Goal: Information Seeking & Learning: Compare options

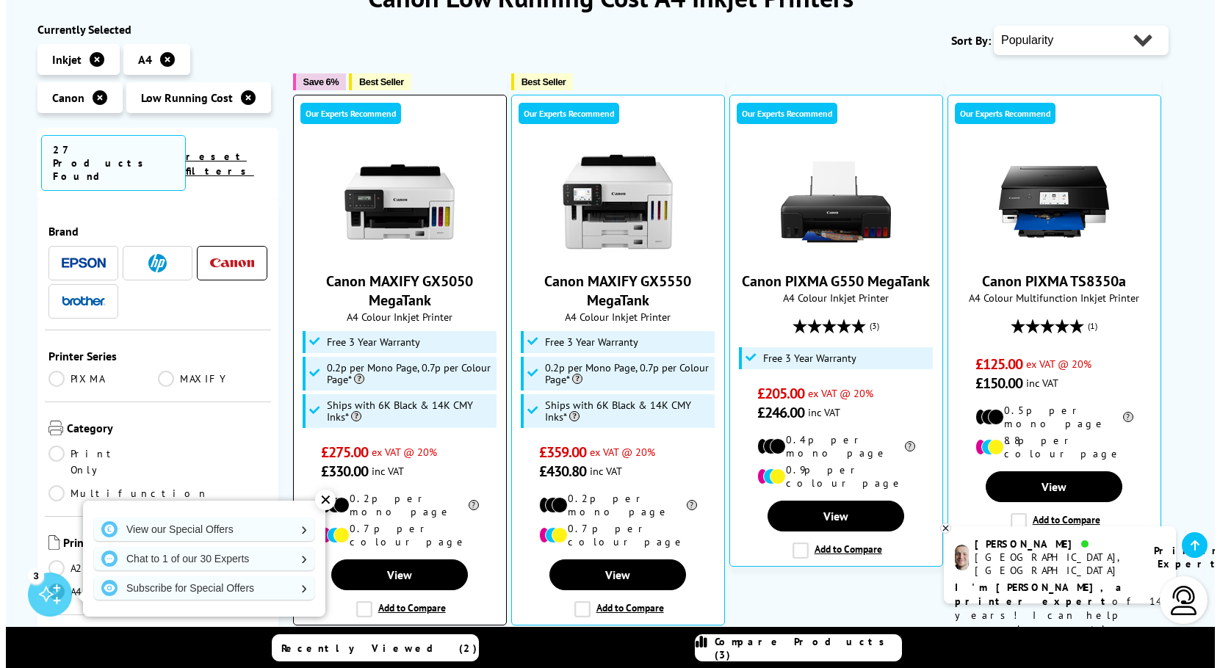
scroll to position [294, 0]
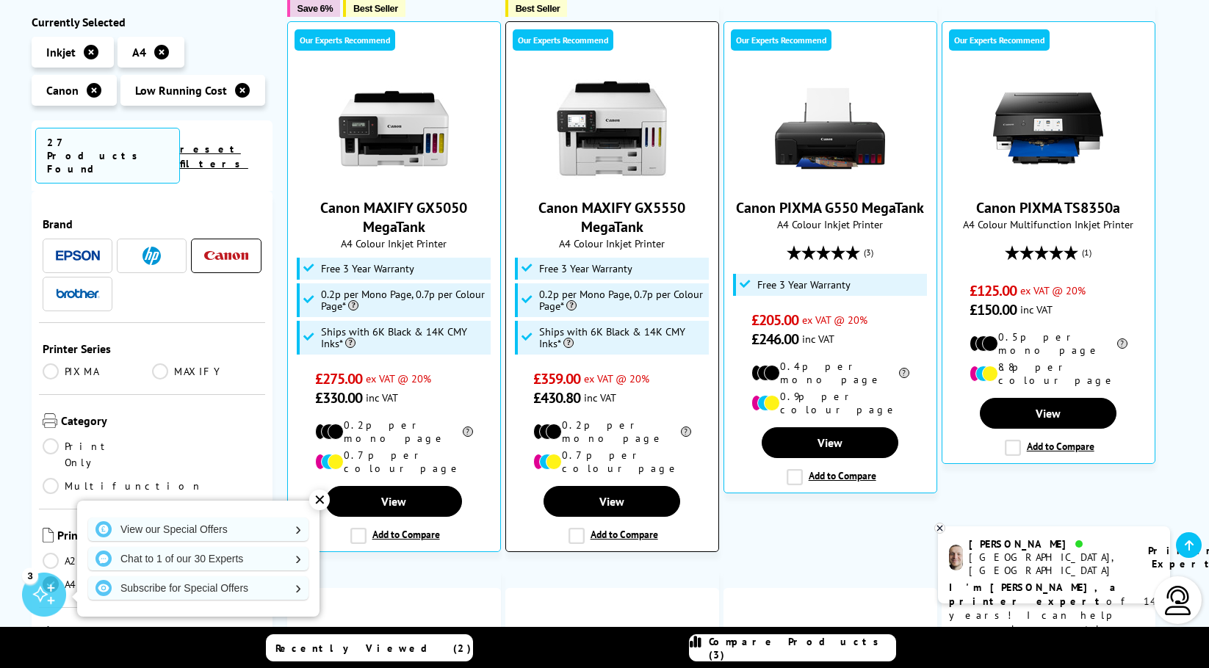
click at [576, 528] on label "Add to Compare" at bounding box center [613, 536] width 90 height 16
click at [0, 0] on input "Add to Compare" at bounding box center [0, 0] width 0 height 0
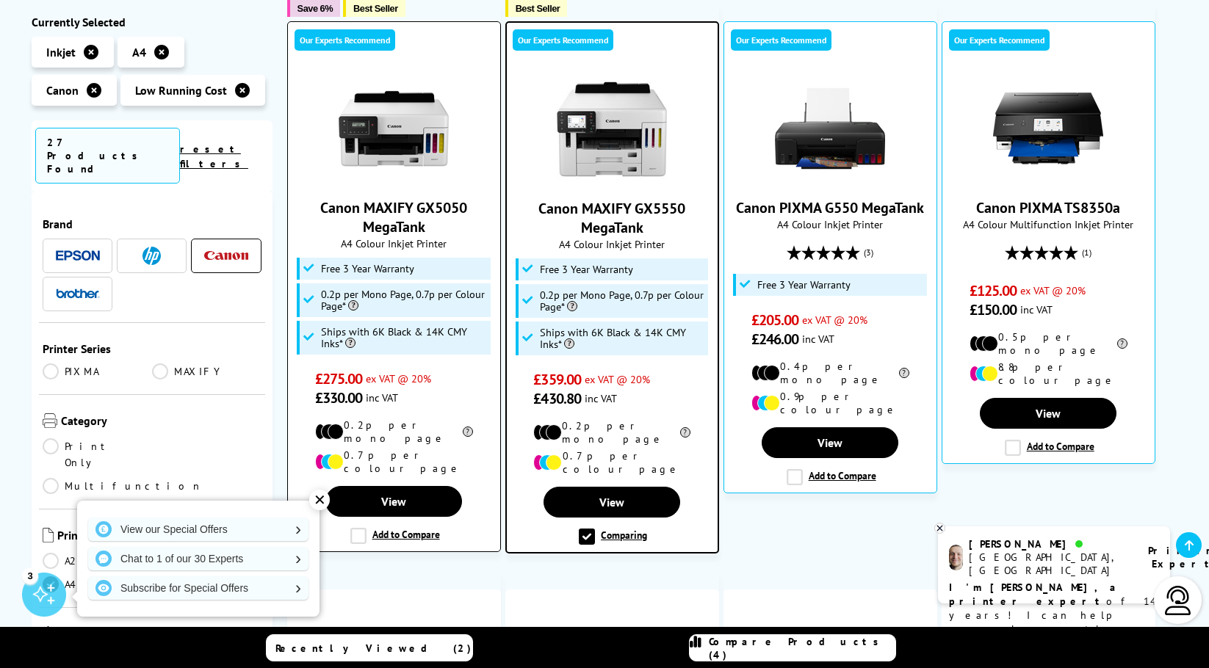
click at [363, 528] on label "Add to Compare" at bounding box center [395, 536] width 90 height 16
click at [0, 0] on input "Add to Compare" at bounding box center [0, 0] width 0 height 0
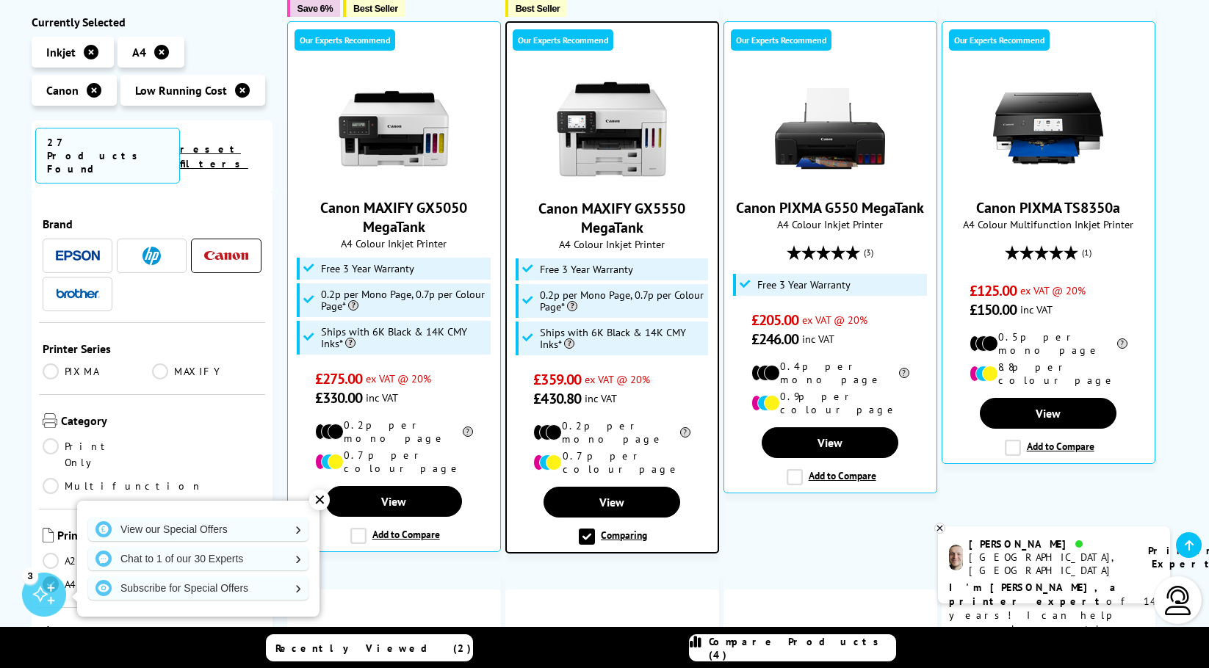
click at [763, 648] on span "Compare Products (4)" at bounding box center [802, 648] width 186 height 26
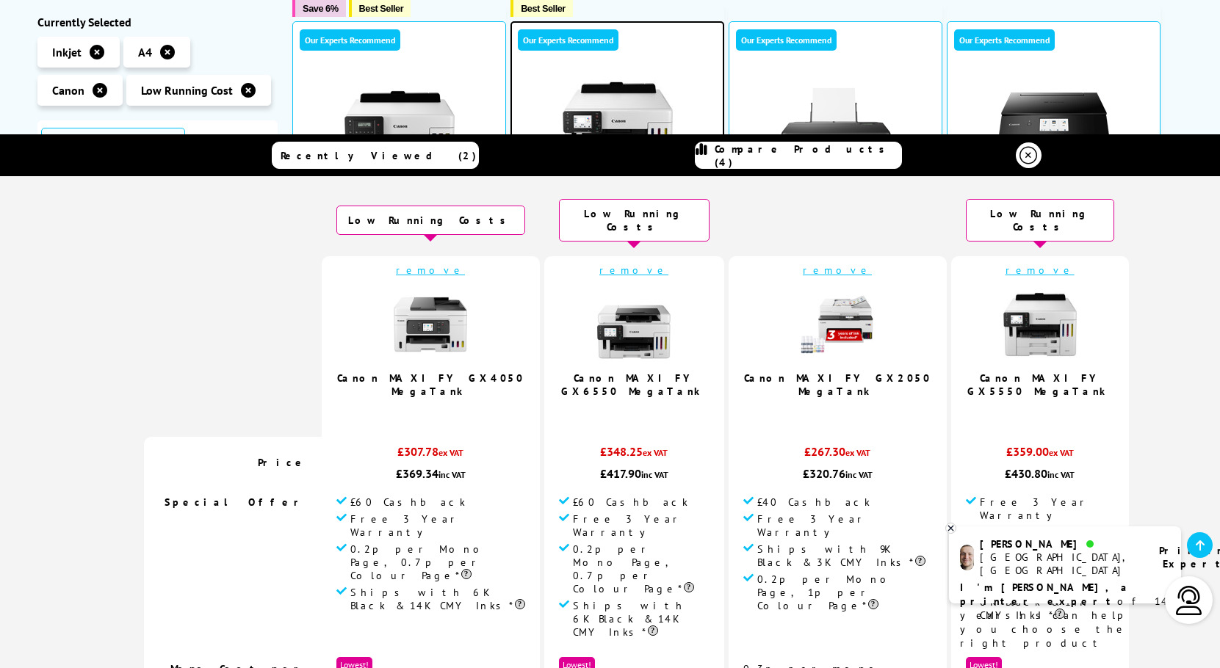
scroll to position [0, 0]
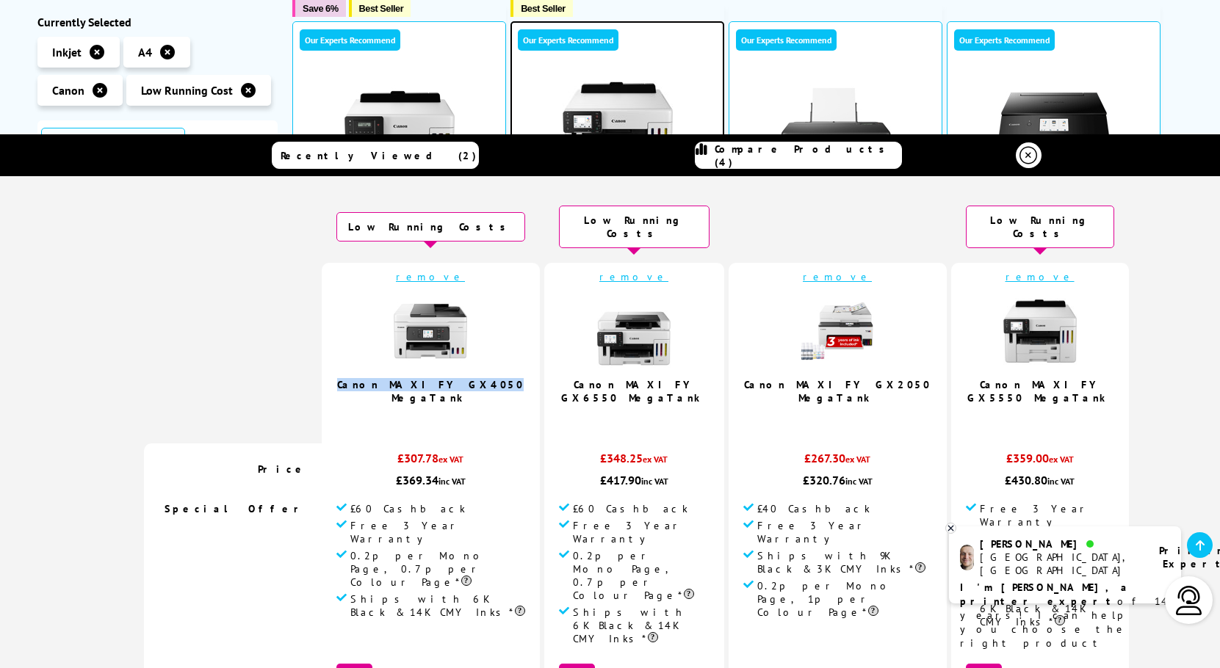
drag, startPoint x: 493, startPoint y: 377, endPoint x: 383, endPoint y: 370, distance: 109.6
click at [383, 370] on td "remove Canon MAXIFY GX4050 MegaTank 3.8 / 5" at bounding box center [431, 353] width 218 height 181
copy link "Canon MAXIFY GX4050"
click at [1021, 155] on icon at bounding box center [1028, 156] width 18 height 18
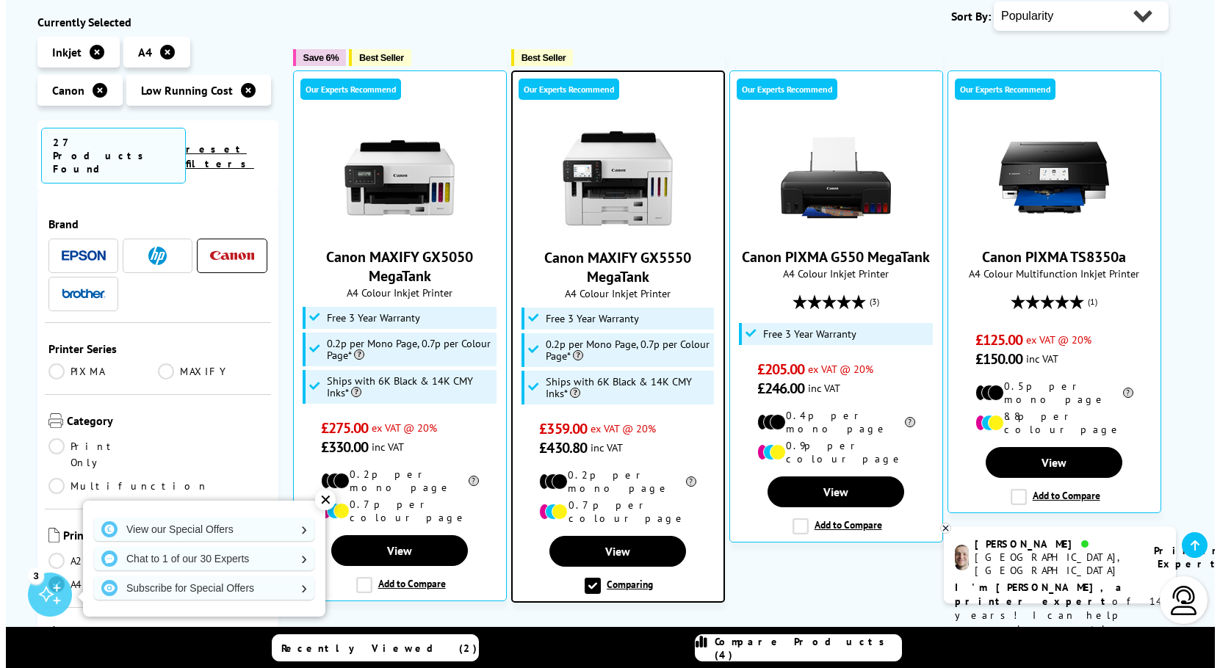
scroll to position [147, 0]
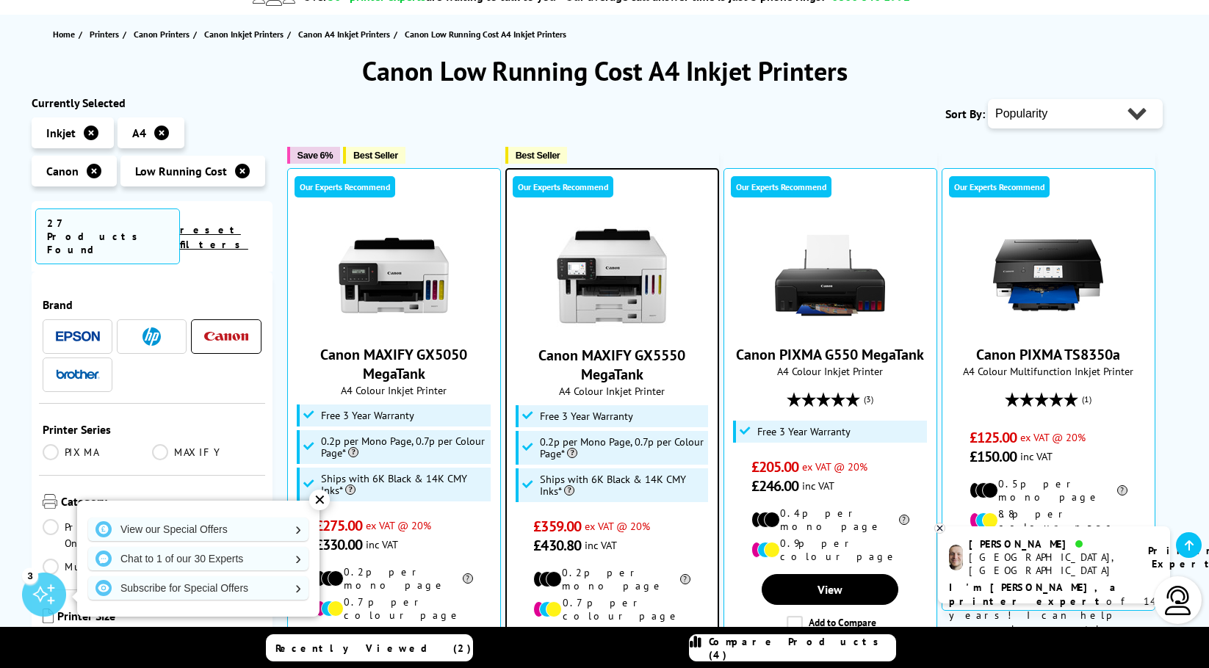
click at [751, 656] on link "Compare Products (4)" at bounding box center [792, 647] width 207 height 27
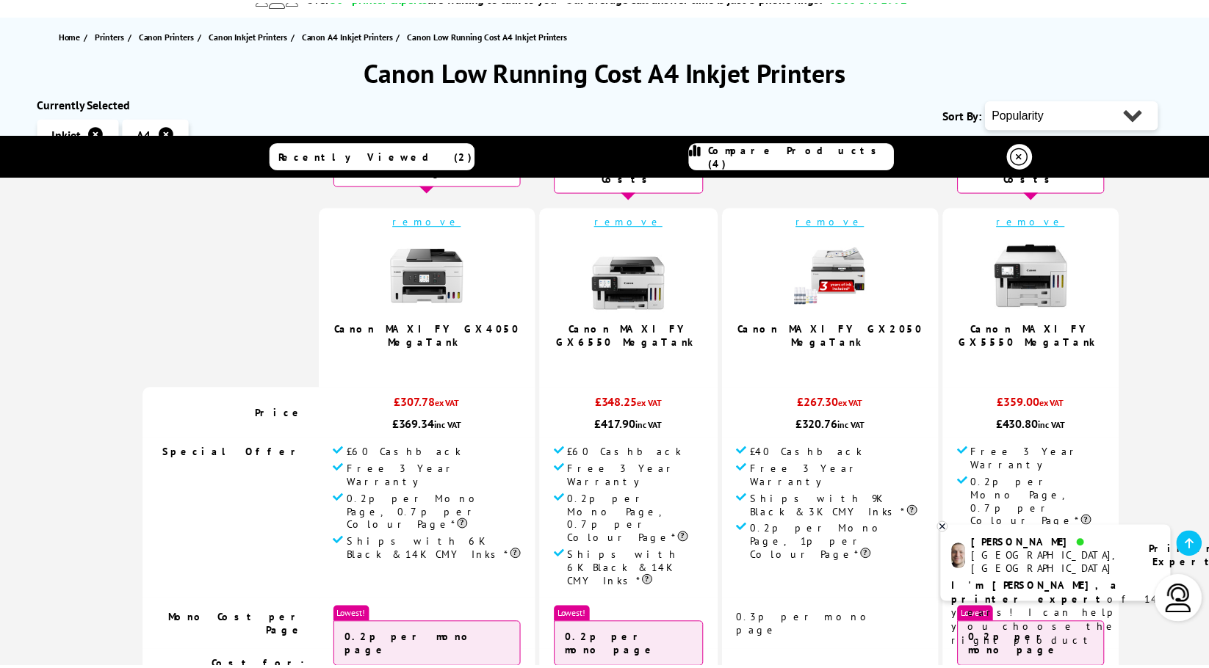
scroll to position [0, 0]
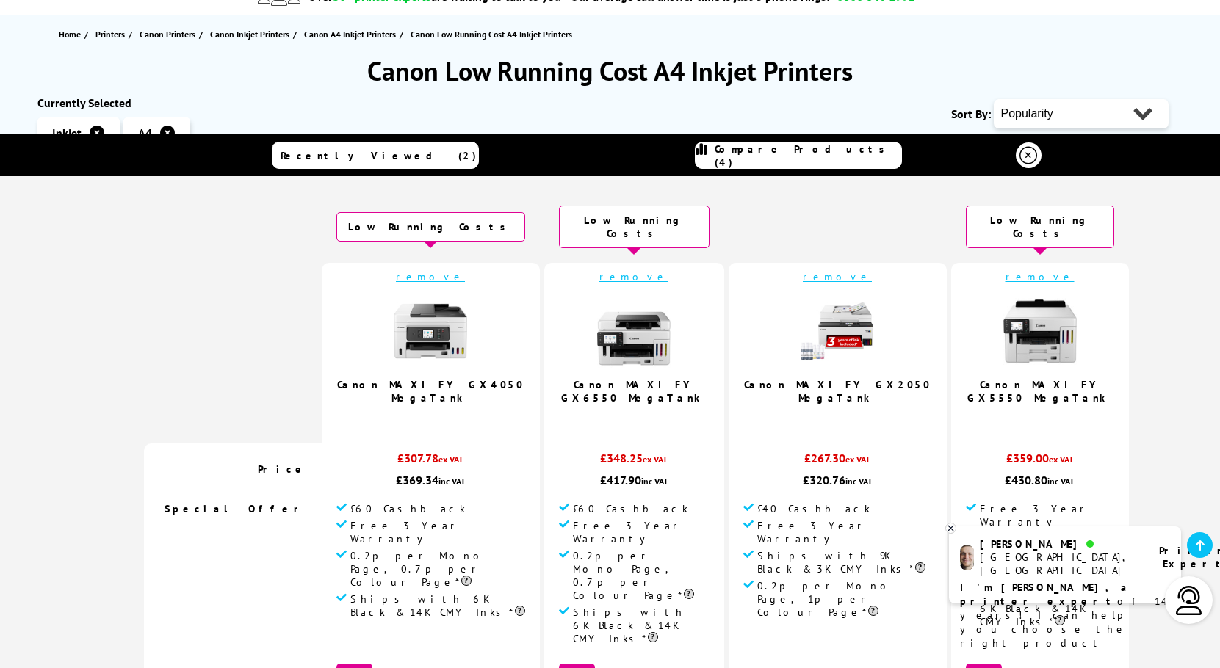
click at [1027, 155] on icon at bounding box center [1028, 156] width 18 height 18
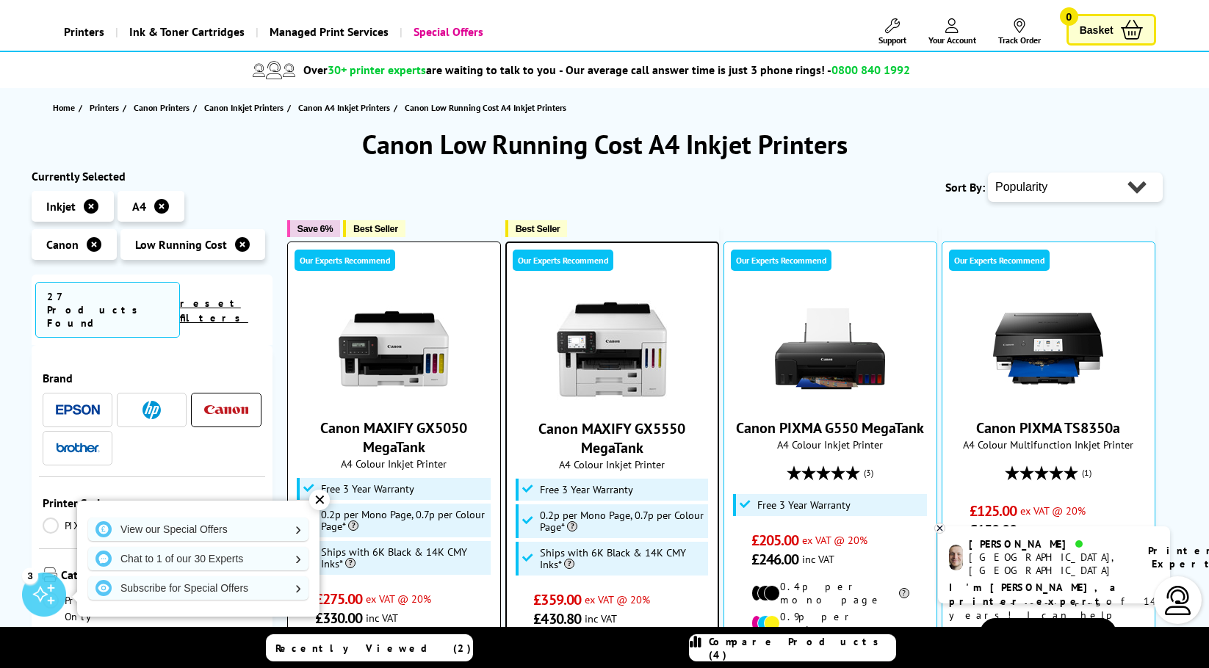
scroll to position [147, 0]
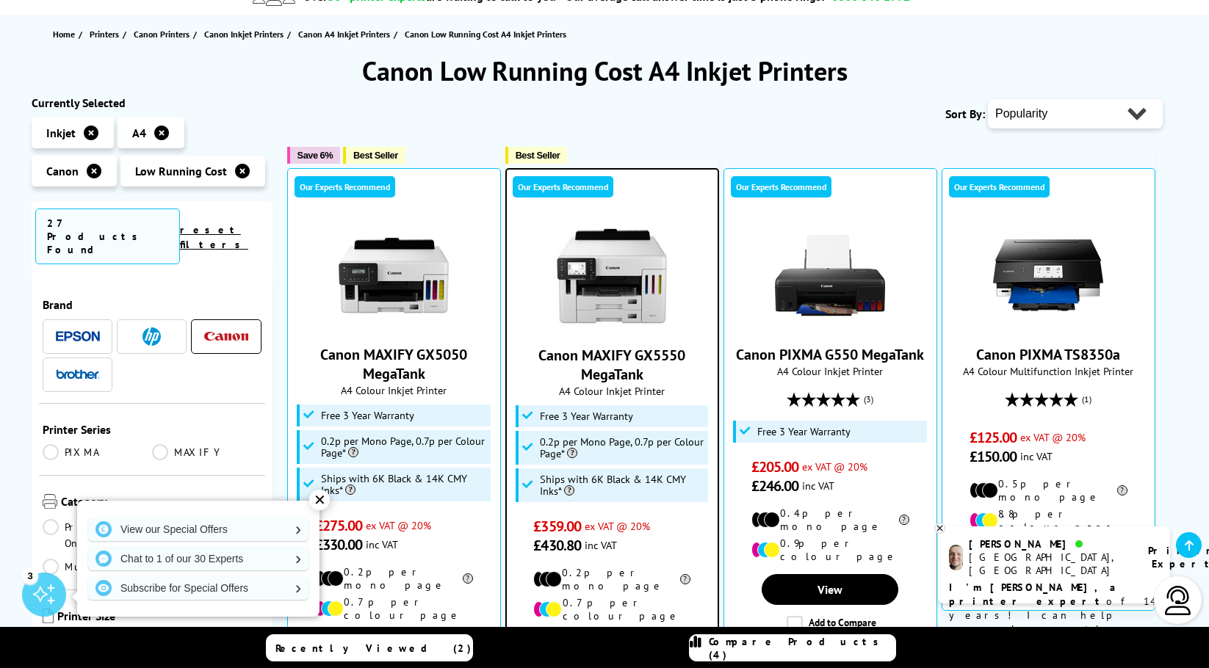
click at [316, 499] on div "✕" at bounding box center [319, 500] width 21 height 21
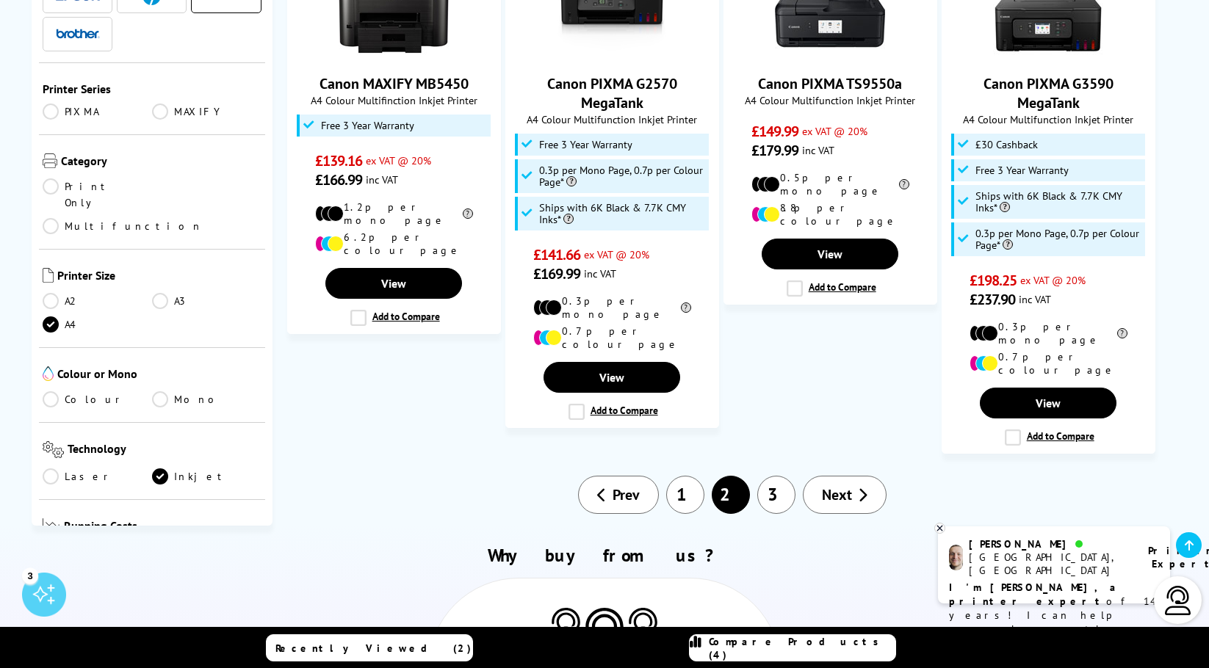
scroll to position [1542, 0]
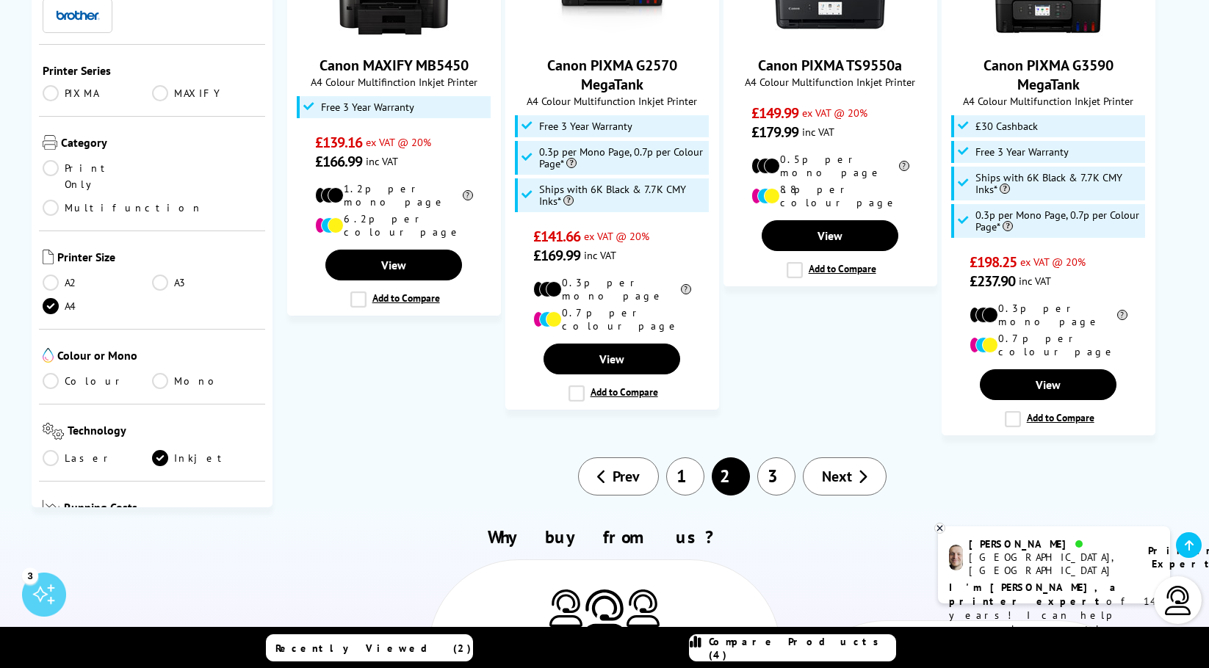
click at [685, 457] on link "1" at bounding box center [685, 476] width 38 height 38
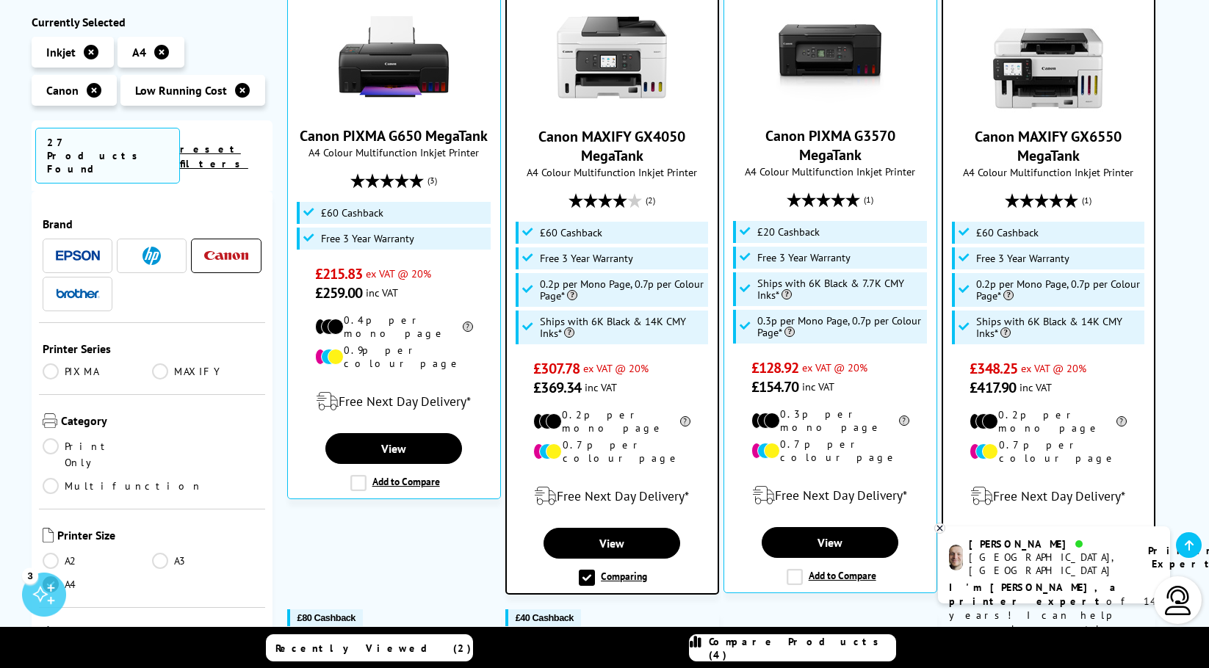
scroll to position [367, 0]
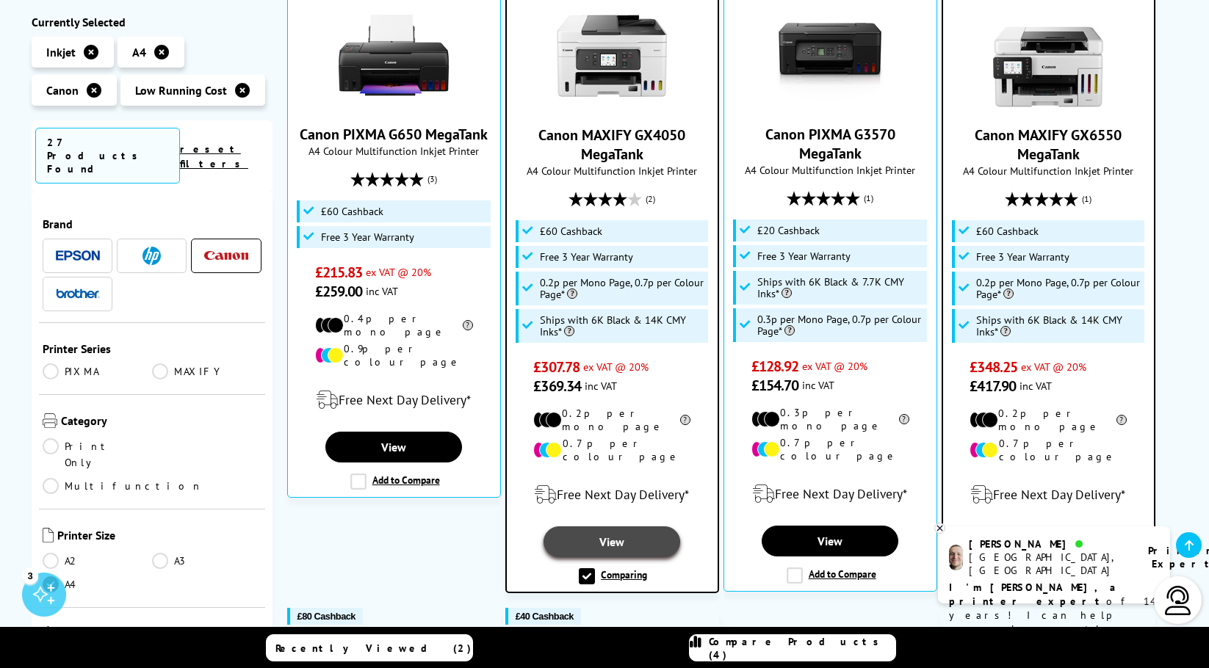
click at [629, 526] on link "View" at bounding box center [611, 541] width 136 height 31
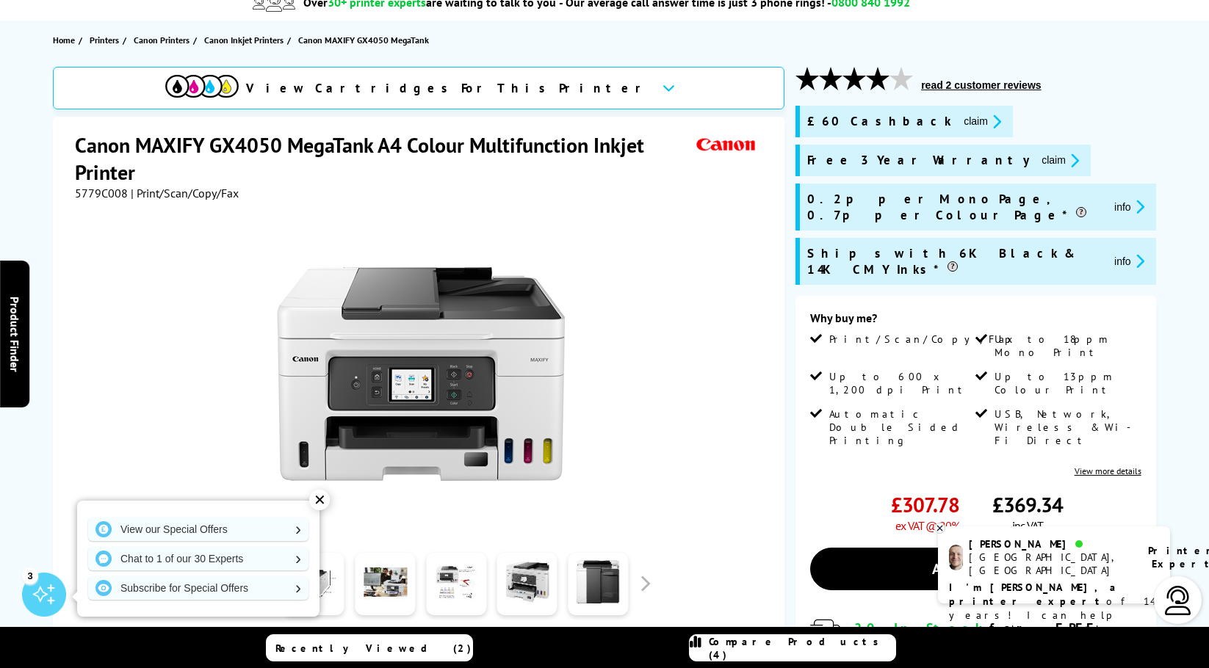
scroll to position [147, 0]
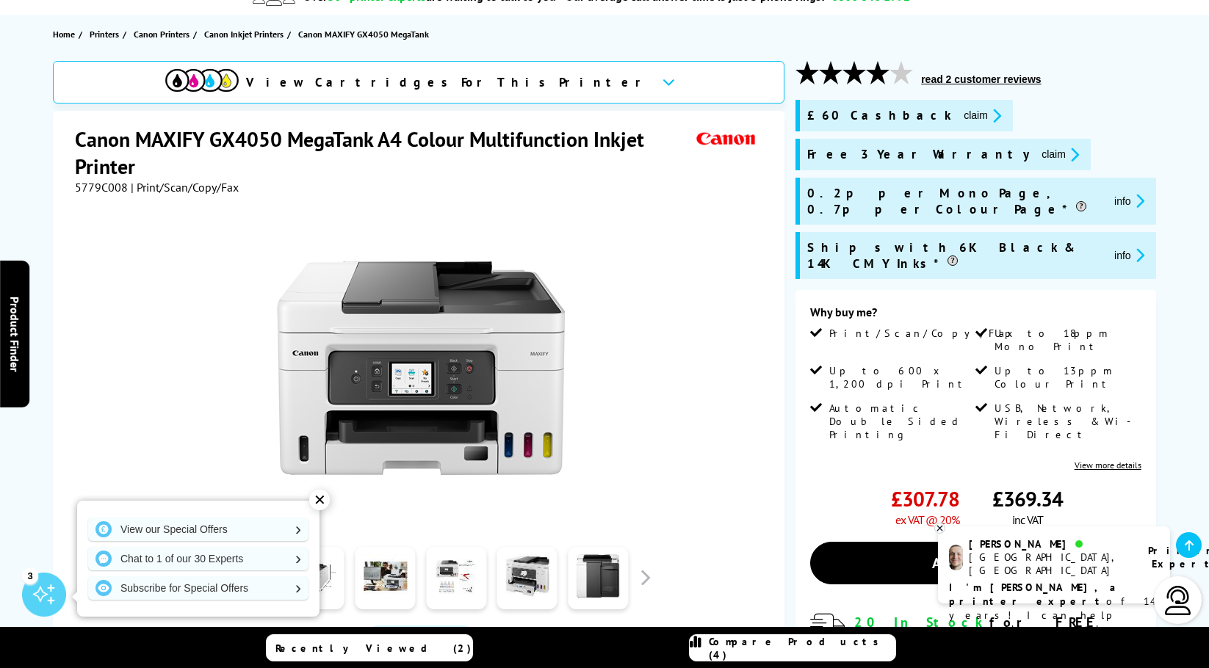
click at [959, 115] on button "claim" at bounding box center [982, 115] width 46 height 17
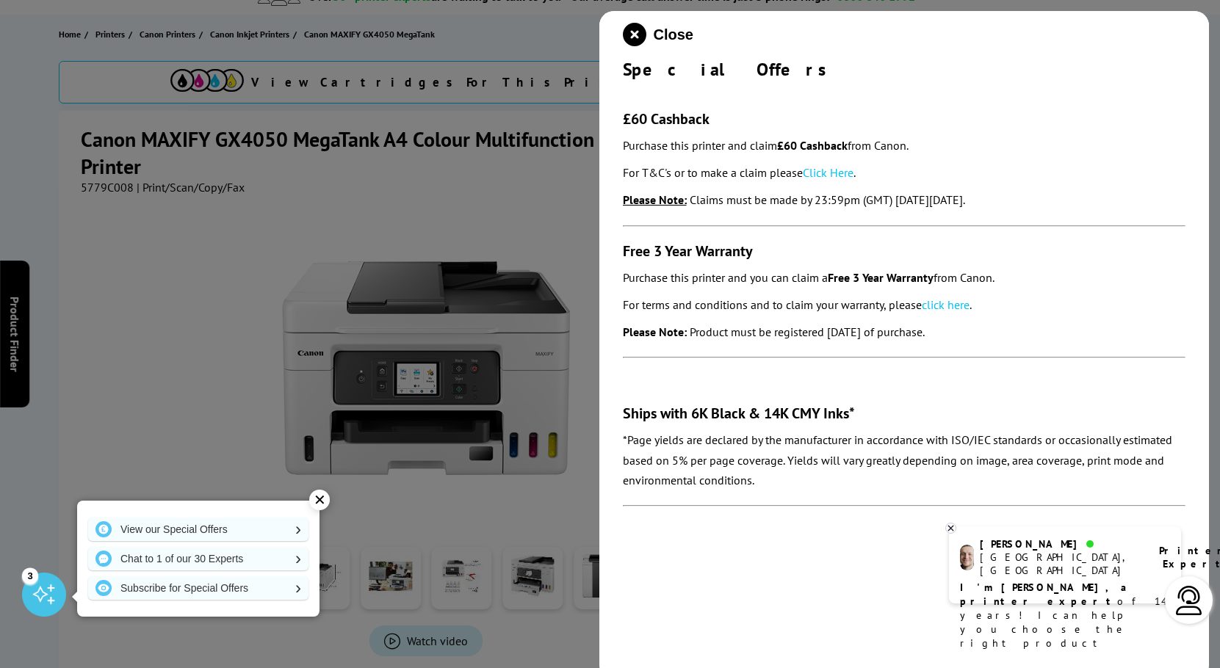
click at [825, 171] on link "Click Here" at bounding box center [828, 172] width 51 height 15
click at [635, 35] on icon "close modal" at bounding box center [634, 34] width 23 height 23
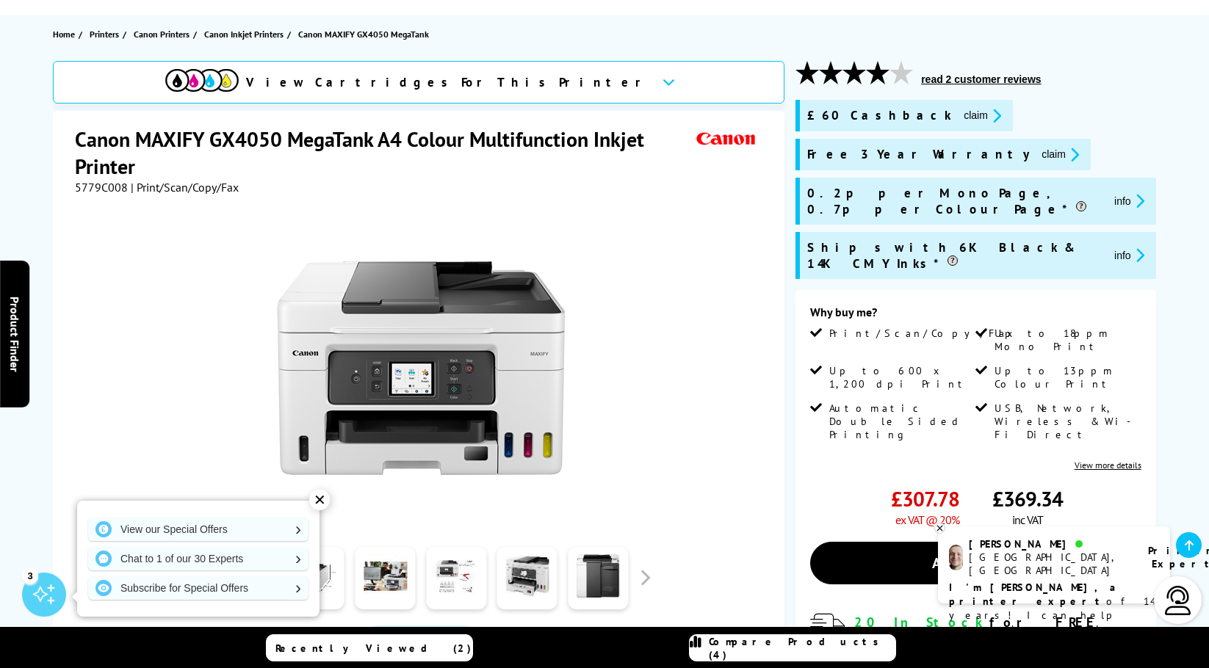
scroll to position [0, 0]
